Goal: Check status: Check status

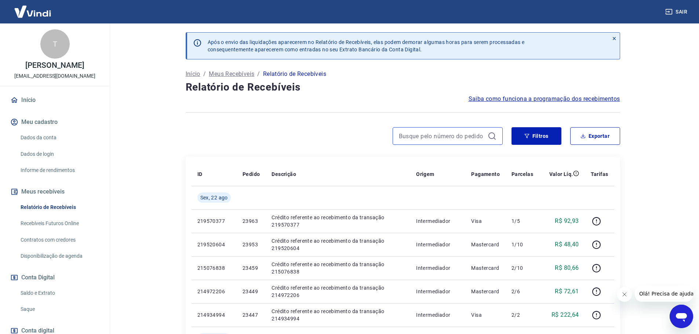
click at [426, 137] on input at bounding box center [442, 136] width 86 height 11
paste input "24371"
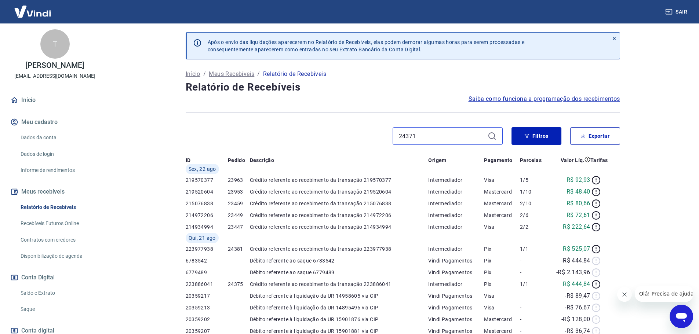
type input "24371"
click at [491, 137] on icon at bounding box center [492, 136] width 9 height 9
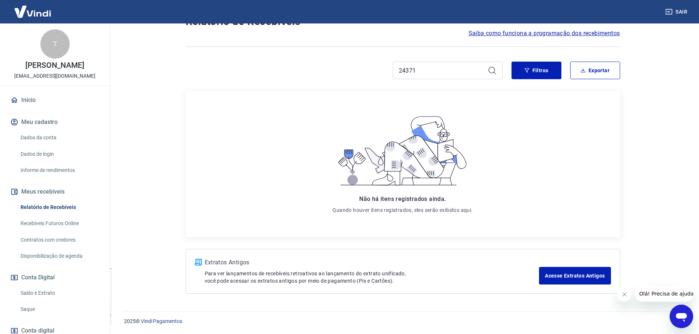
scroll to position [29, 0]
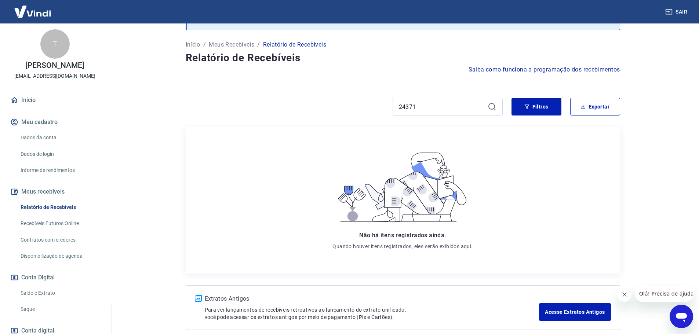
click at [493, 106] on icon at bounding box center [492, 106] width 9 height 9
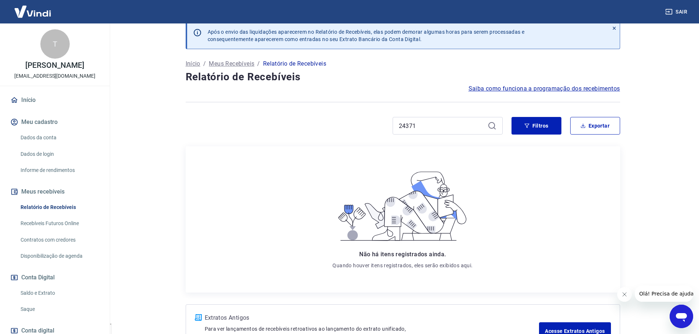
scroll to position [0, 0]
